Goal: Information Seeking & Learning: Learn about a topic

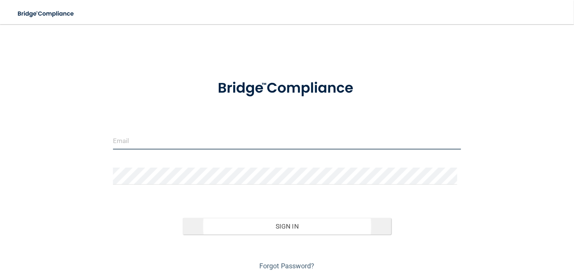
type input "[EMAIL_ADDRESS][DOMAIN_NAME]"
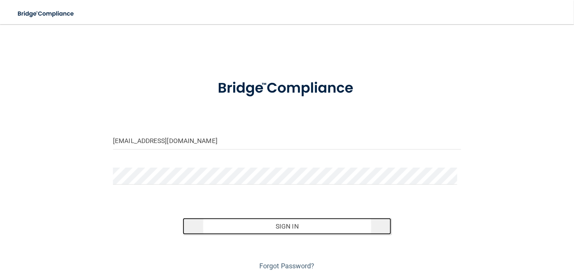
click at [297, 227] on button "Sign In" at bounding box center [287, 226] width 209 height 17
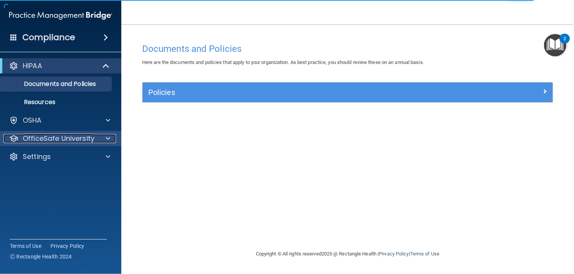
click at [55, 139] on p "OfficeSafe University" at bounding box center [59, 138] width 72 height 9
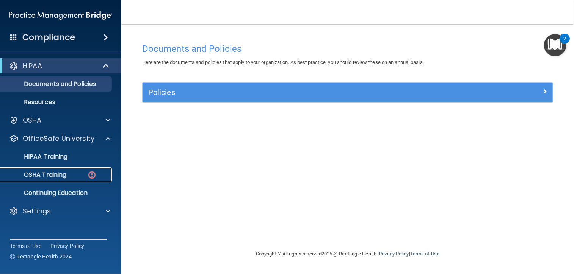
click at [45, 177] on p "OSHA Training" at bounding box center [35, 175] width 61 height 8
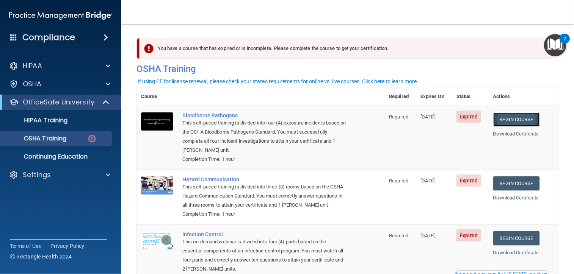
click at [503, 117] on link "Begin Course" at bounding box center [516, 120] width 46 height 14
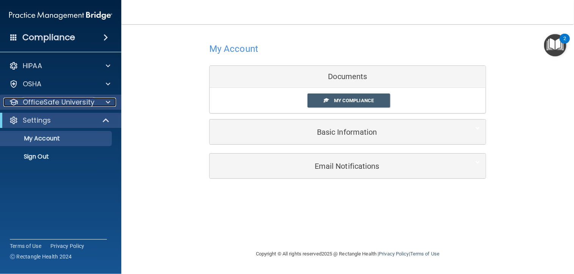
click at [67, 103] on p "OfficeSafe University" at bounding box center [59, 102] width 72 height 9
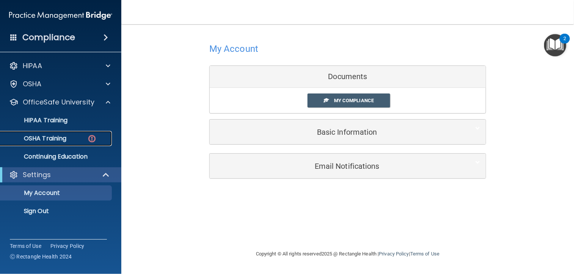
click at [58, 141] on p "OSHA Training" at bounding box center [35, 139] width 61 height 8
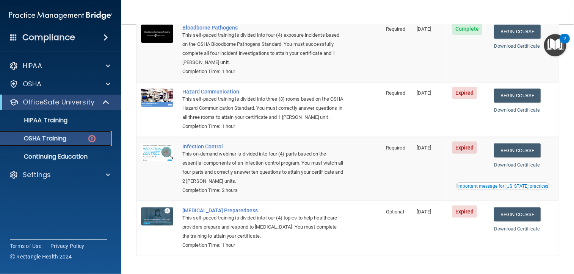
scroll to position [91, 0]
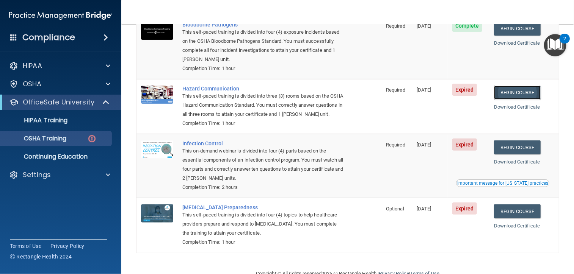
click at [523, 90] on link "Begin Course" at bounding box center [517, 93] width 46 height 14
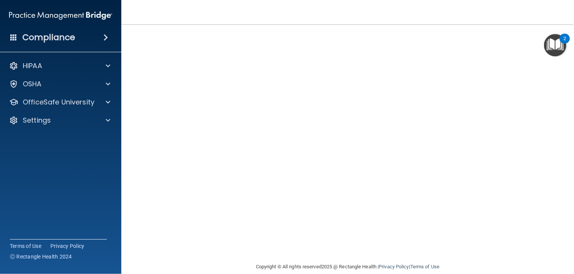
scroll to position [11, 0]
